Goal: Complete application form

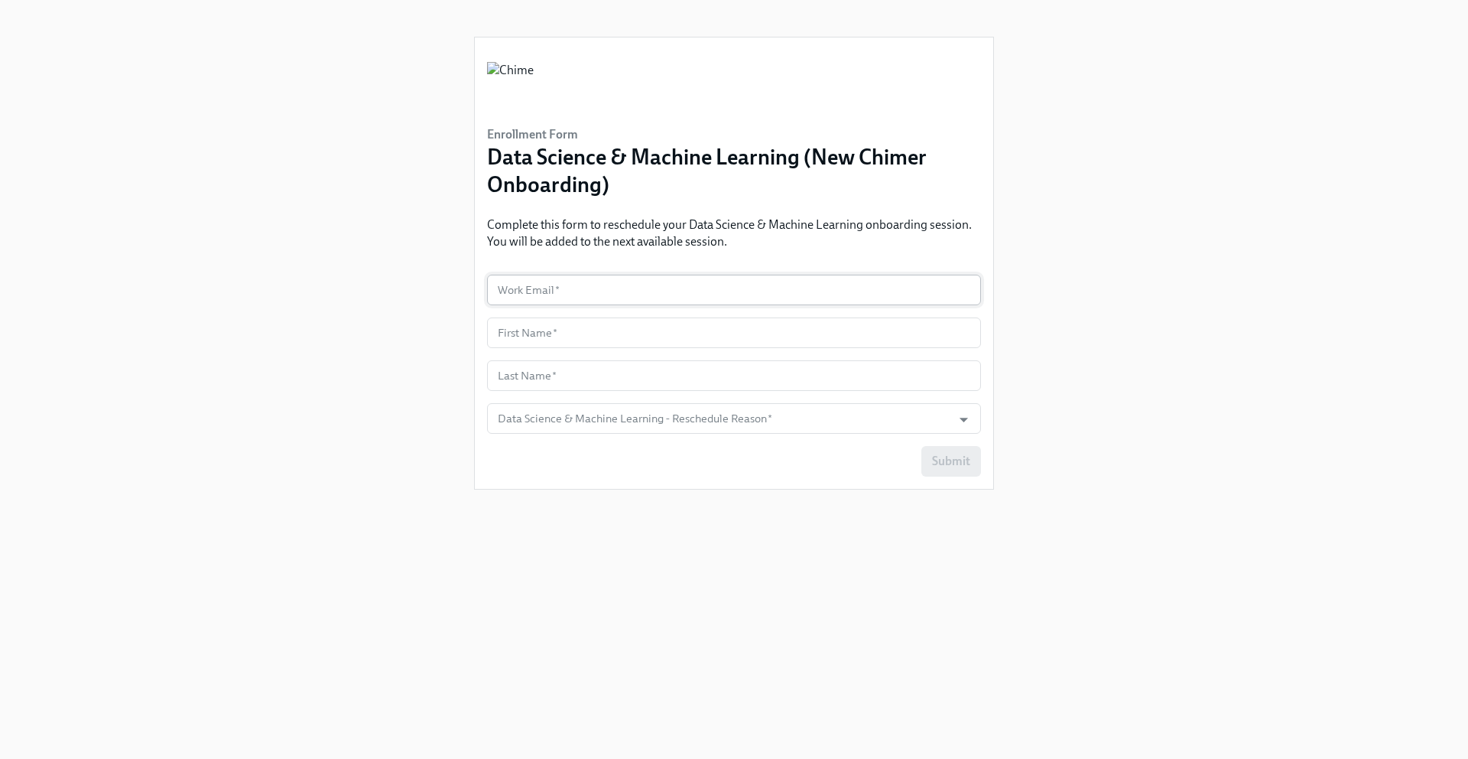
click at [600, 292] on input "text" at bounding box center [734, 290] width 494 height 31
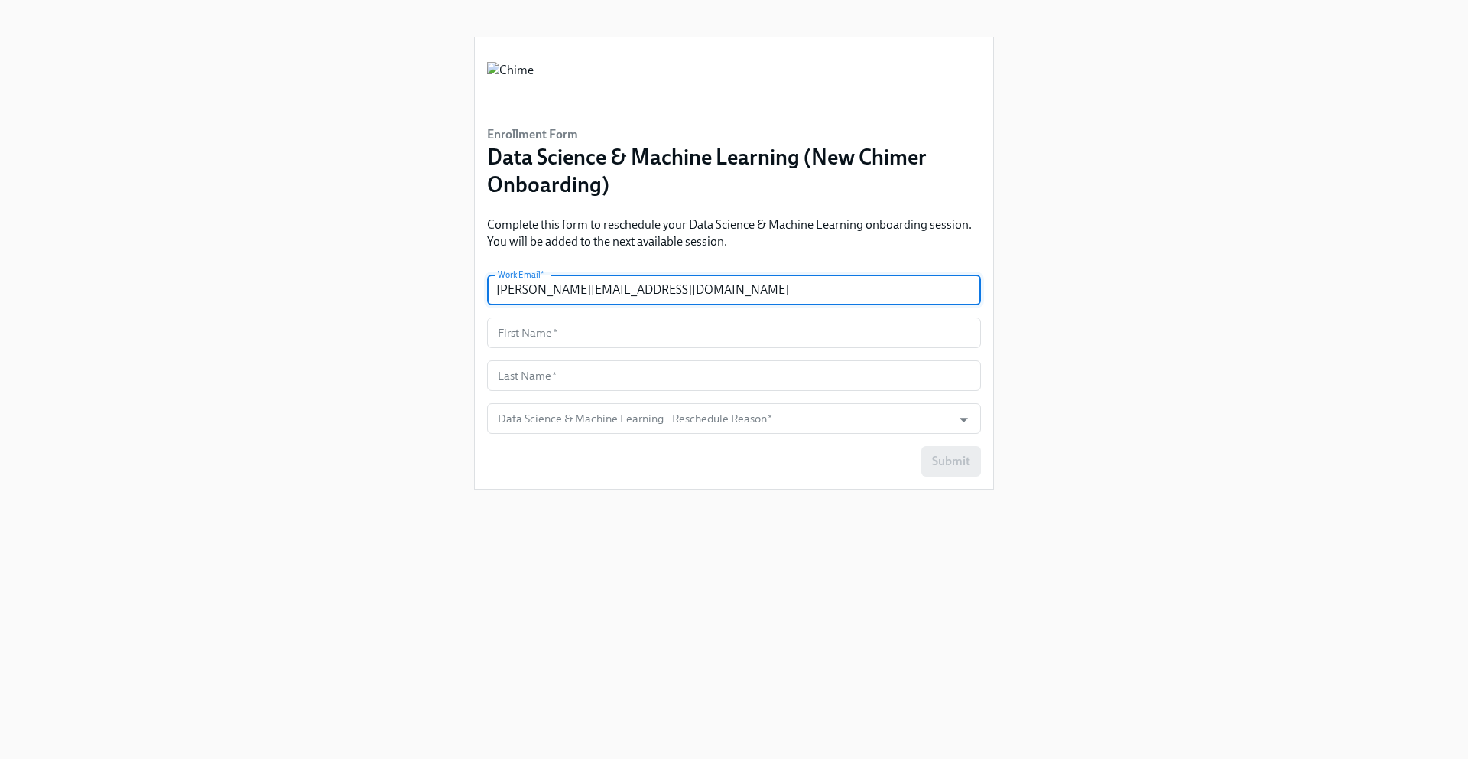
type input "[PERSON_NAME][EMAIL_ADDRESS][DOMAIN_NAME]"
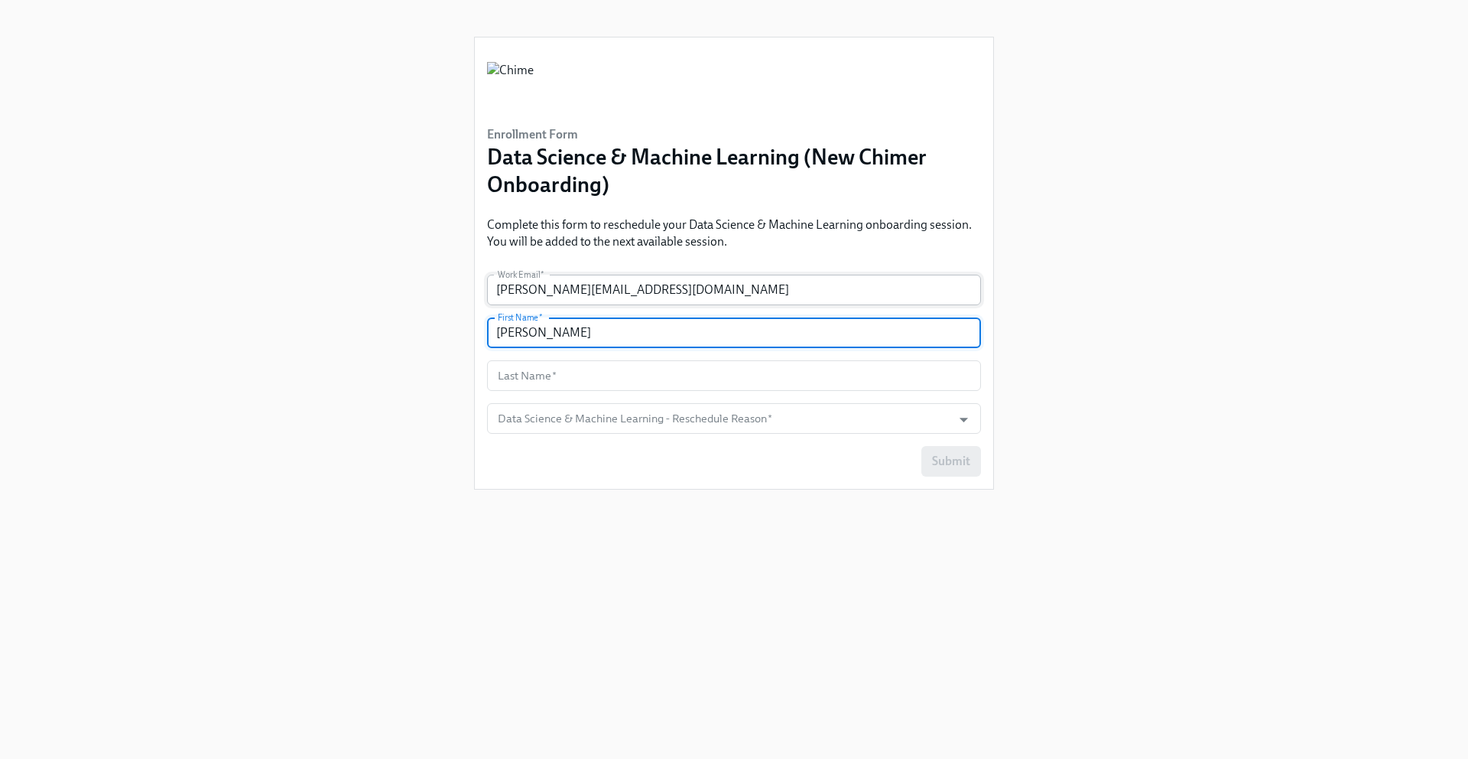
type input "[PERSON_NAME]"
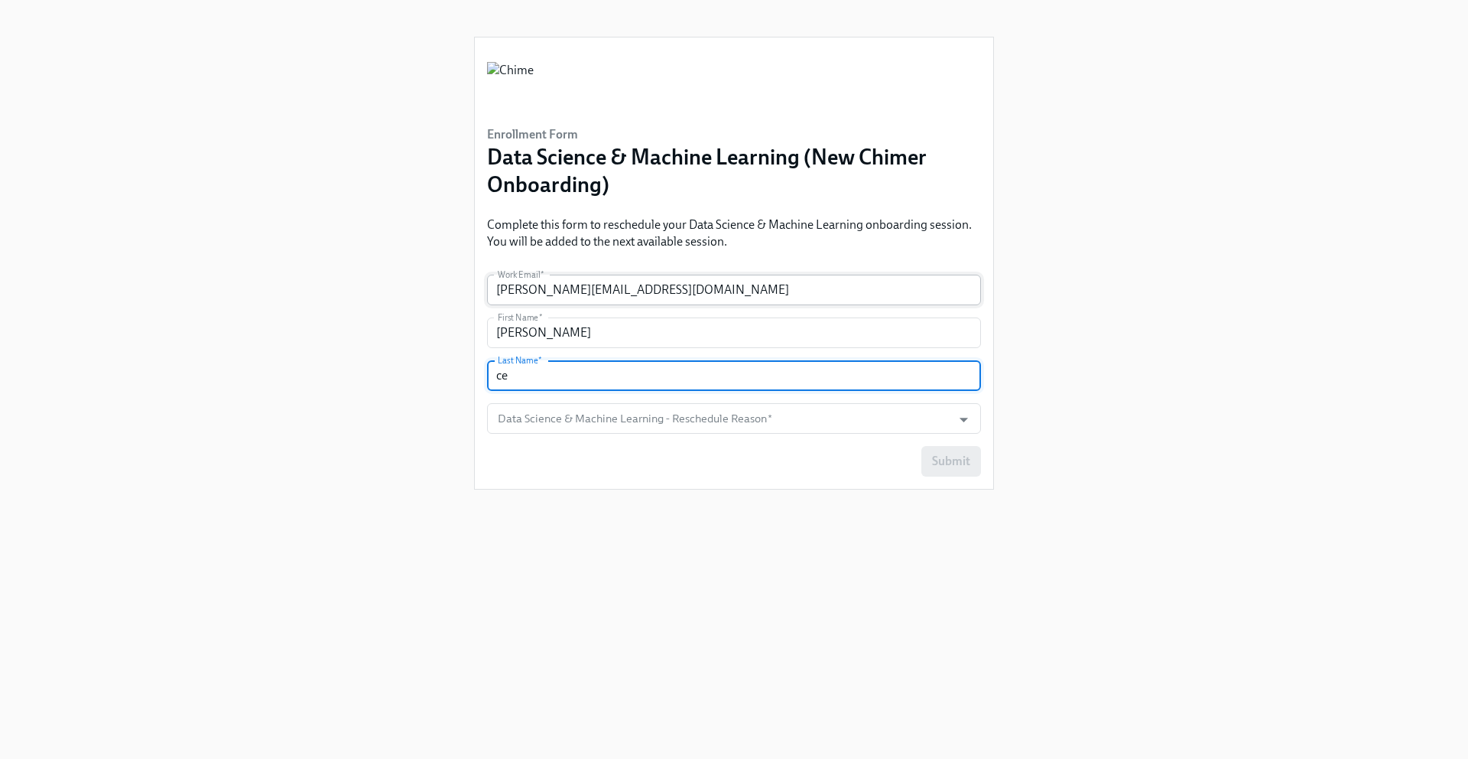
type input "c"
type input "Cerro"
click at [775, 421] on input "Data Science & Machine Learning - Reschedule Reason   *" at bounding box center [720, 418] width 450 height 31
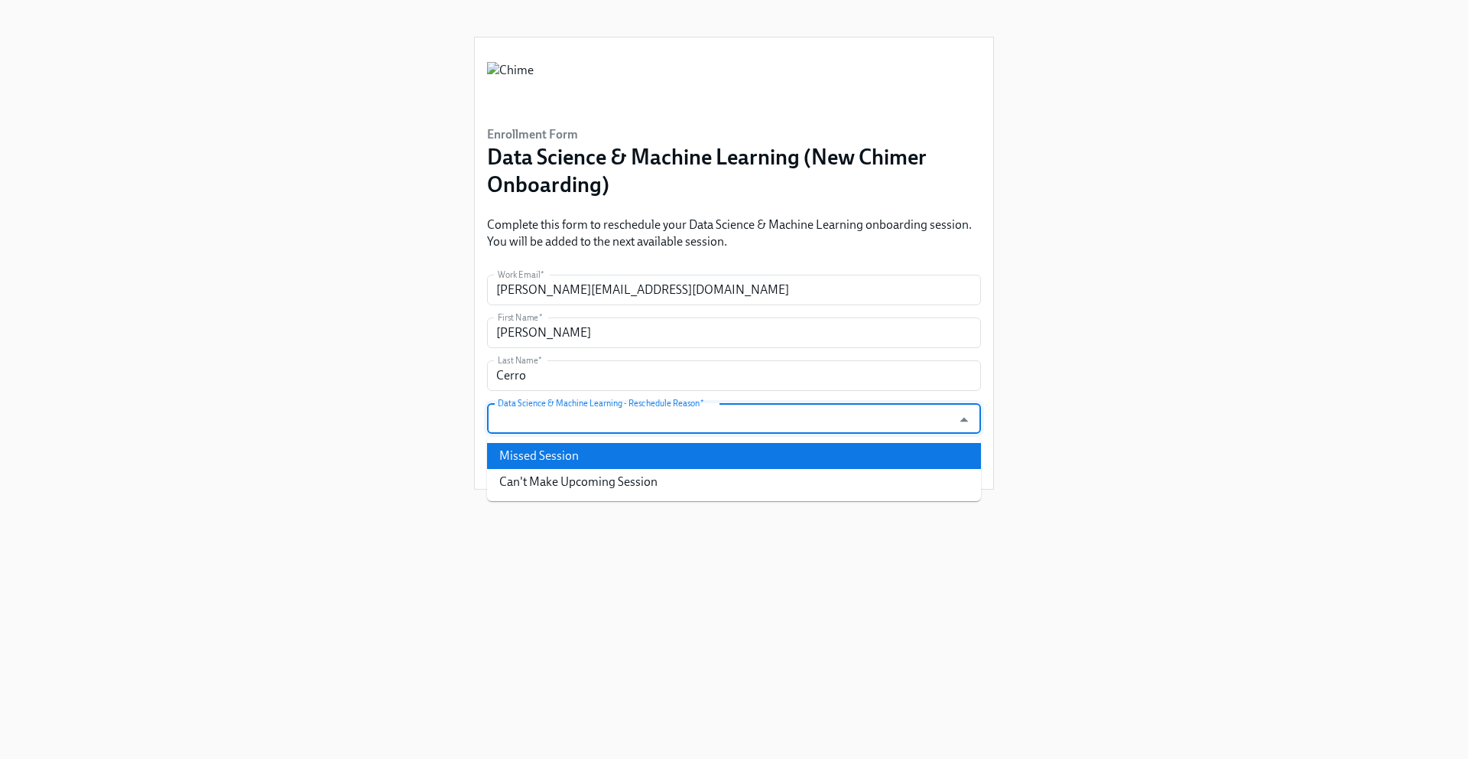
click at [727, 467] on li "Missed Session" at bounding box center [734, 456] width 494 height 26
click at [730, 415] on input "Missed Session" at bounding box center [720, 418] width 450 height 31
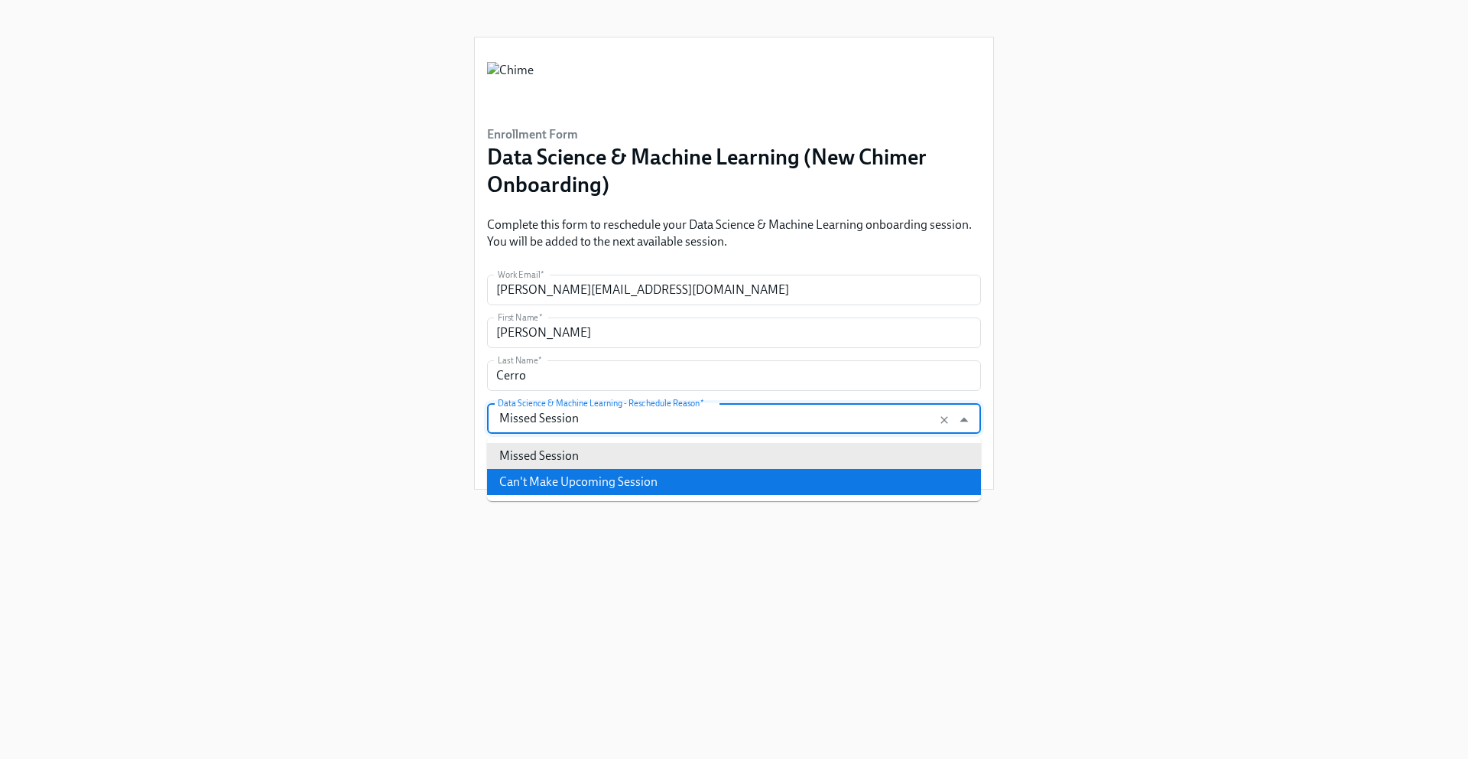
drag, startPoint x: 701, startPoint y: 476, endPoint x: 736, endPoint y: 474, distance: 34.4
click at [704, 474] on li "Can't Make Upcoming Session" at bounding box center [734, 482] width 494 height 26
type input "Can't Make Upcoming Session"
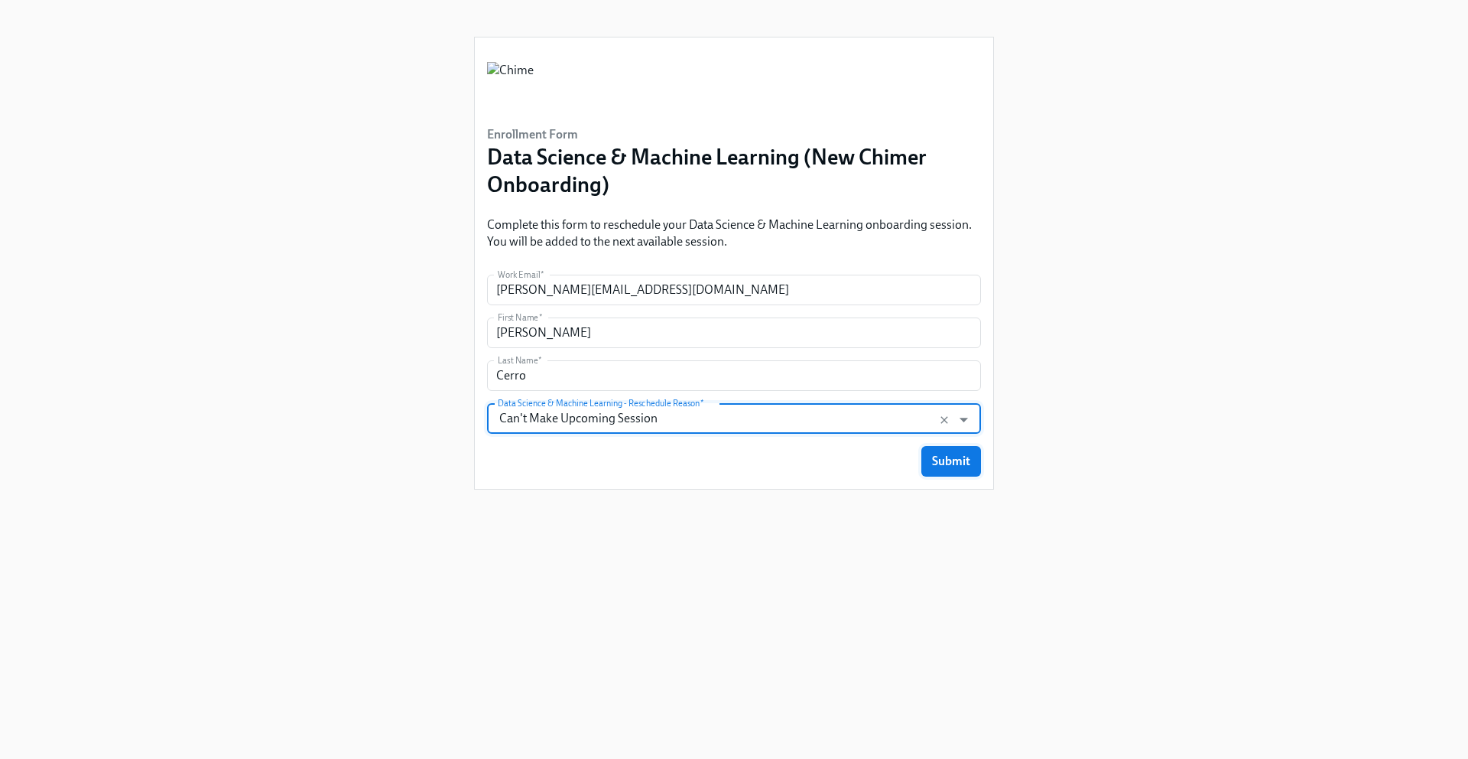
click at [953, 455] on span "Submit" at bounding box center [951, 461] width 38 height 15
